Goal: Task Accomplishment & Management: Use online tool/utility

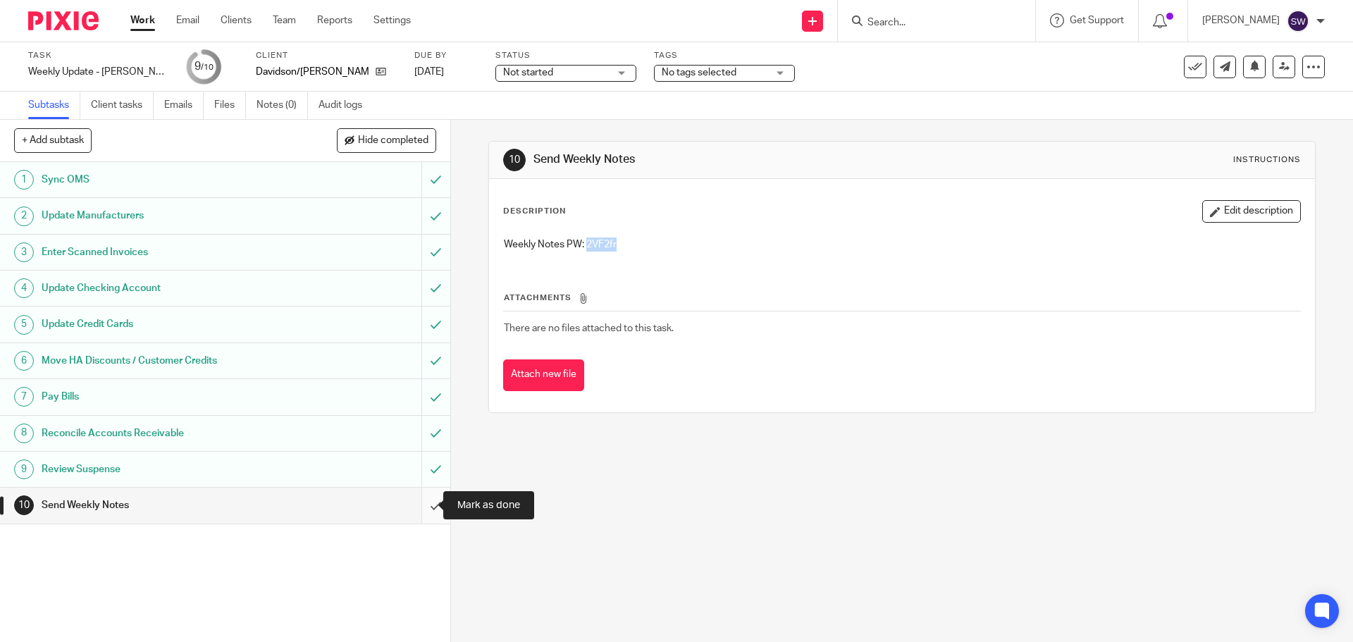
click at [420, 502] on input "submit" at bounding box center [225, 505] width 450 height 35
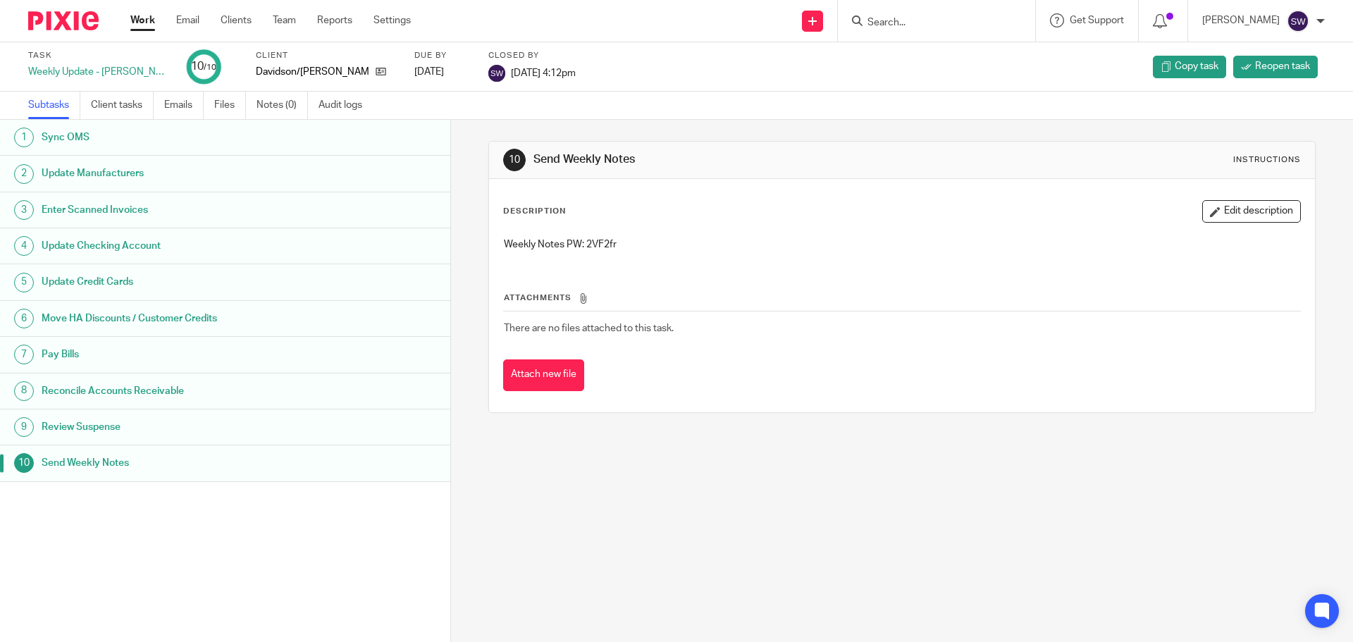
click at [158, 9] on div "Work Email Clients Team Reports Settings Work Email Clients Team Reports Settin…" at bounding box center [274, 21] width 316 height 42
click at [140, 17] on link "Work" at bounding box center [142, 20] width 25 height 14
